Goal: Task Accomplishment & Management: Manage account settings

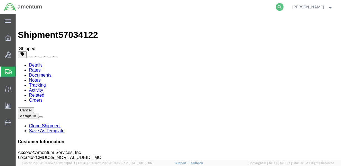
click at [283, 6] on icon at bounding box center [280, 7] width 8 height 8
click at [216, 8] on input "search" at bounding box center [191, 6] width 169 height 13
paste input "DCO-25286-169381"
type input "DCO-25286-169381"
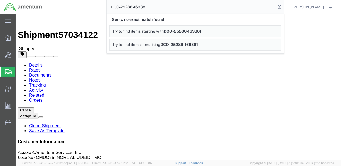
click at [209, 9] on input "DCO-25286-169381" at bounding box center [191, 6] width 169 height 13
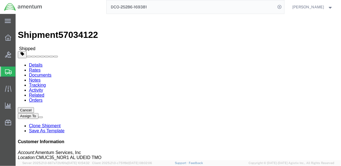
click link "Rates"
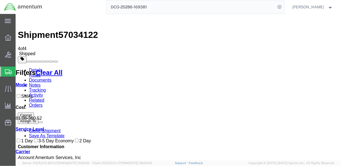
click at [51, 77] on link "Documents" at bounding box center [40, 79] width 23 height 5
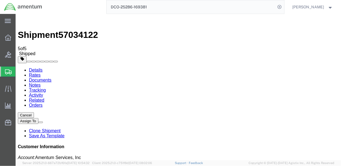
drag, startPoint x: 198, startPoint y: 7, endPoint x: 118, endPoint y: 5, distance: 79.9
click at [118, 5] on input "DCO-25286-169381" at bounding box center [191, 6] width 169 height 13
type input "DCO-25286-169381"
click at [283, 7] on icon at bounding box center [280, 7] width 8 height 8
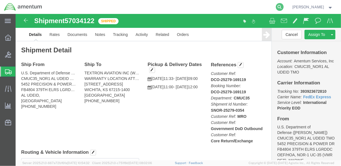
click at [283, 6] on icon at bounding box center [280, 7] width 8 height 8
click at [128, 6] on input "search" at bounding box center [191, 6] width 169 height 13
paste input "DCO-25286-169381"
type input "DCO-25286-169381"
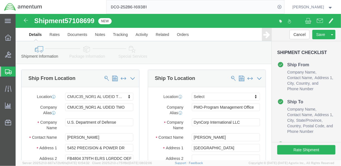
select select "42657"
select select
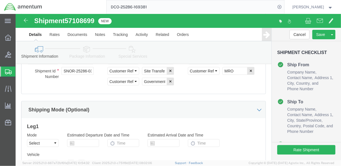
scroll to position [405, 0]
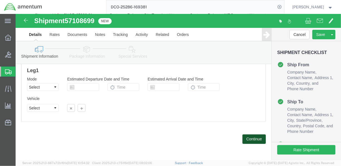
click button "Continue"
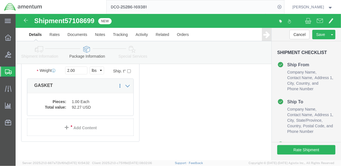
scroll to position [114, 0]
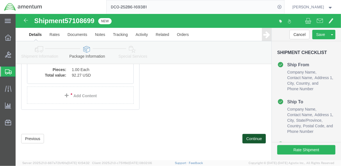
click button "Continue"
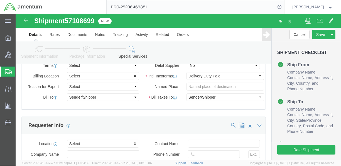
scroll to position [561, 0]
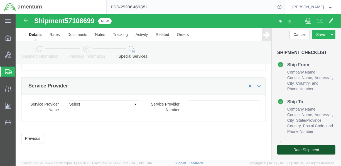
click button "Rate Shipment"
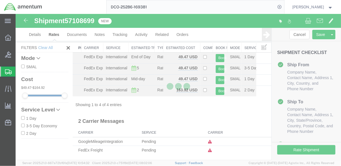
scroll to position [9, 0]
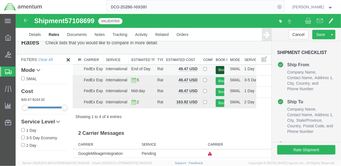
click at [219, 69] on button "Book" at bounding box center [219, 70] width 9 height 8
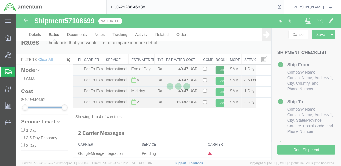
scroll to position [0, 0]
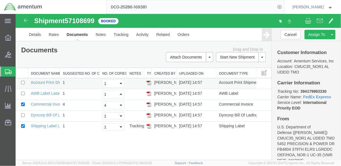
click at [151, 82] on img at bounding box center [148, 82] width 4 height 4
drag, startPoint x: 147, startPoint y: 92, endPoint x: 179, endPoint y: 46, distance: 55.6
click at [147, 92] on img at bounding box center [148, 93] width 4 height 4
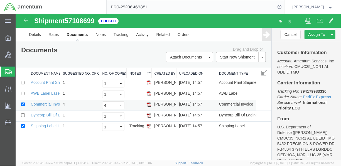
click at [150, 103] on img at bounding box center [148, 104] width 4 height 4
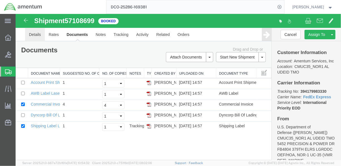
click at [41, 34] on link "Details" at bounding box center [35, 34] width 20 height 13
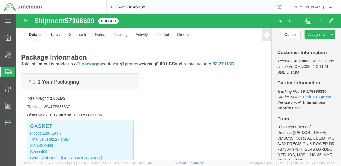
scroll to position [171, 0]
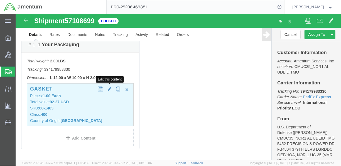
click span "button"
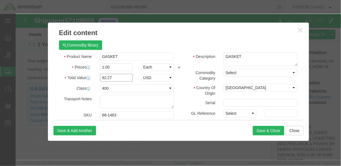
click input "92.27"
type input "9"
type input "42.80"
click button "Save & Close"
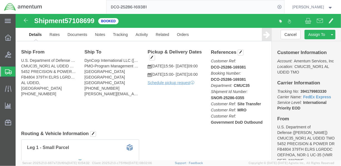
scroll to position [0, 0]
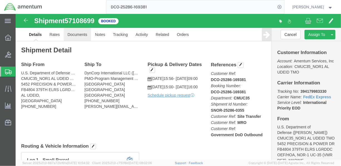
click link "Documents"
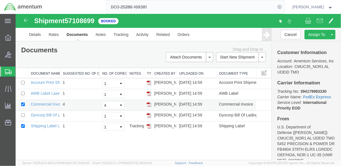
click at [150, 104] on img at bounding box center [148, 104] width 4 height 4
drag, startPoint x: 149, startPoint y: 115, endPoint x: 130, endPoint y: 69, distance: 50.3
click at [149, 115] on img at bounding box center [148, 115] width 4 height 4
drag, startPoint x: 150, startPoint y: 126, endPoint x: 79, endPoint y: 67, distance: 92.1
click at [150, 126] on img at bounding box center [148, 126] width 4 height 4
